Goal: Understand process/instructions: Learn how to perform a task or action

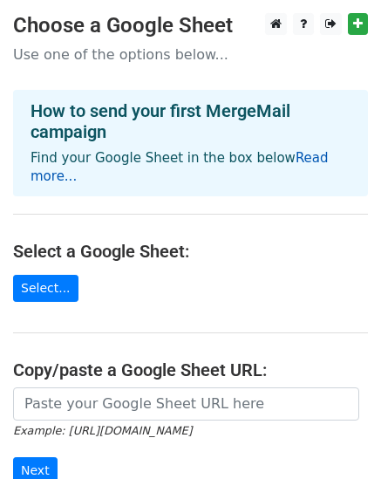
click at [329, 150] on link "Read more..." at bounding box center [180, 167] width 299 height 34
